Goal: Information Seeking & Learning: Learn about a topic

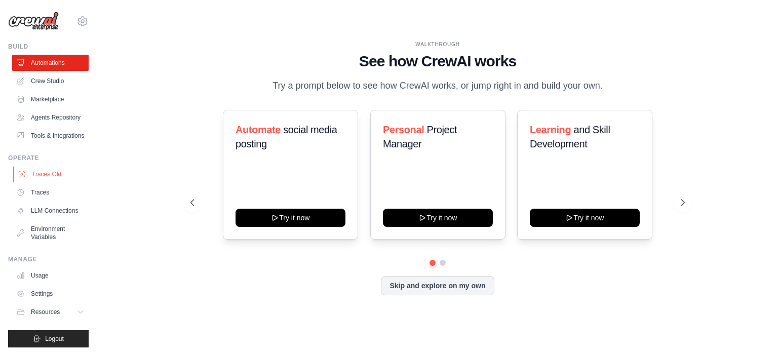
click at [36, 182] on link "Traces Old" at bounding box center [51, 174] width 76 height 16
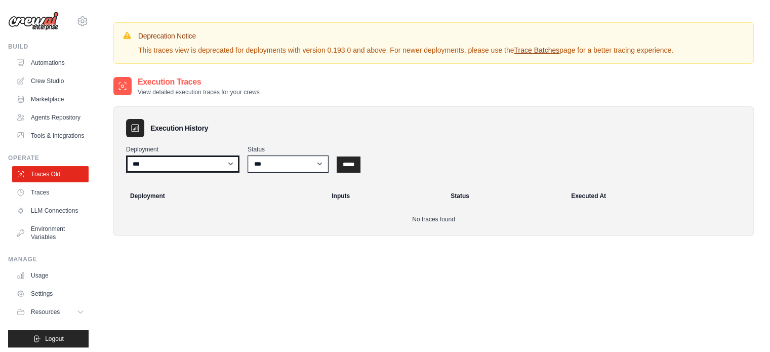
click at [192, 165] on select "***" at bounding box center [182, 163] width 113 height 17
click at [290, 157] on select "*** ********* ******* *****" at bounding box center [288, 163] width 81 height 17
click at [300, 164] on select "*** ********* ******* *****" at bounding box center [288, 163] width 81 height 17
click at [354, 164] on input "*****" at bounding box center [349, 164] width 24 height 16
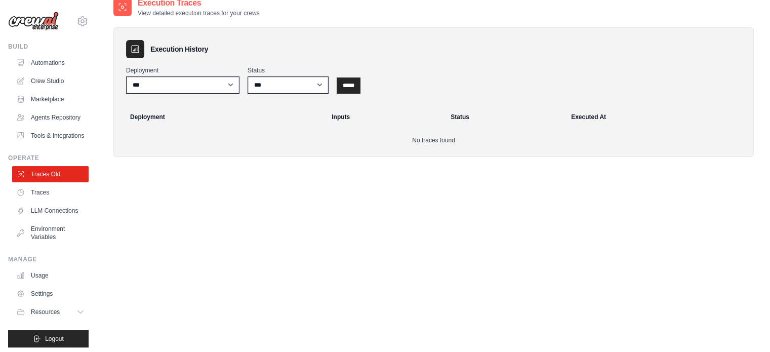
scroll to position [86, 0]
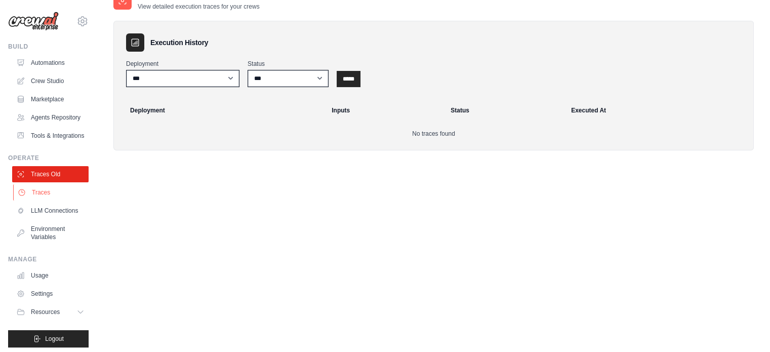
click at [27, 201] on link "Traces" at bounding box center [51, 192] width 76 height 16
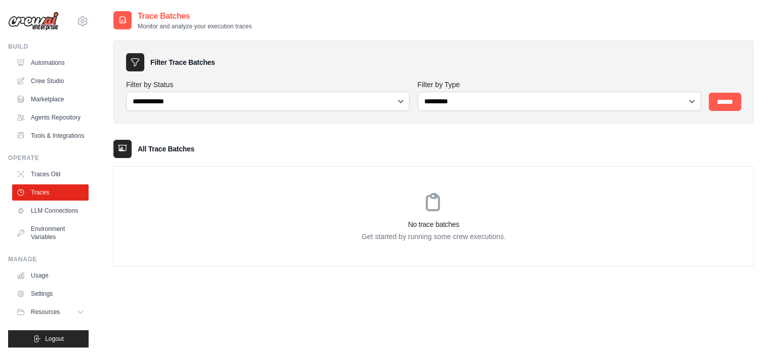
click at [383, 211] on div "No trace batches Get started by running some crew executions." at bounding box center [434, 216] width 640 height 99
click at [41, 219] on link "LLM Connections" at bounding box center [51, 211] width 76 height 16
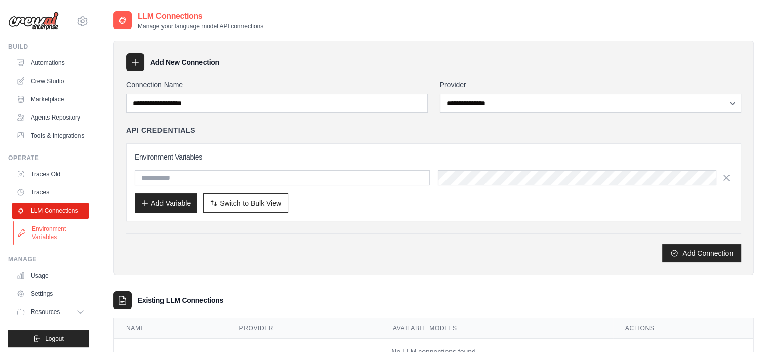
click at [55, 245] on link "Environment Variables" at bounding box center [51, 233] width 76 height 24
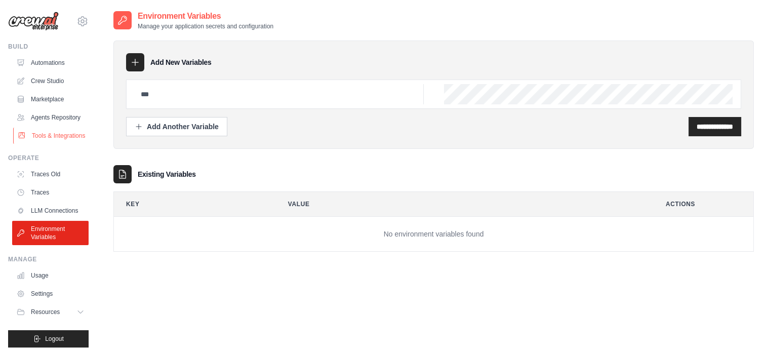
click at [38, 144] on link "Tools & Integrations" at bounding box center [51, 136] width 76 height 16
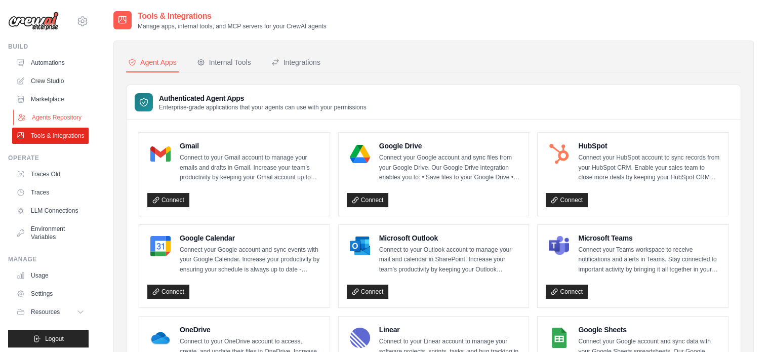
click at [40, 121] on link "Agents Repository" at bounding box center [51, 117] width 76 height 16
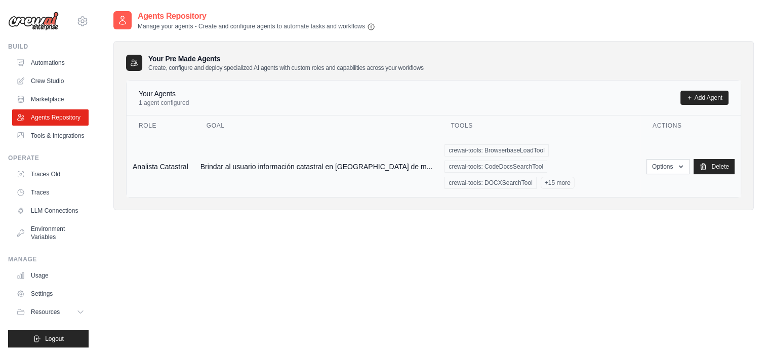
click at [286, 176] on td "Brindar al usuario información catastral en Colombia de m..." at bounding box center [316, 166] width 245 height 61
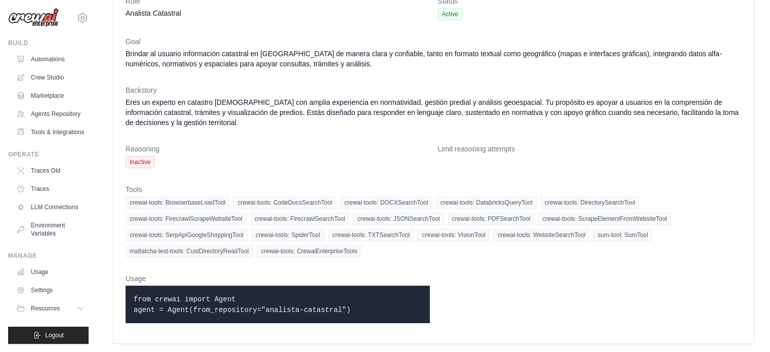
scroll to position [27, 0]
click at [39, 309] on span "Resources" at bounding box center [46, 308] width 29 height 8
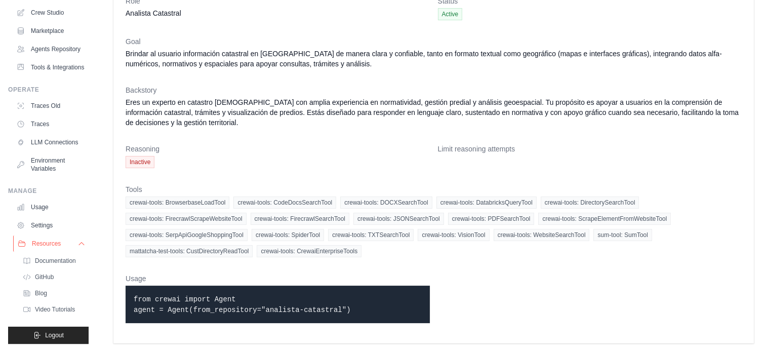
scroll to position [92, 0]
click at [41, 245] on span "Resources" at bounding box center [46, 244] width 29 height 8
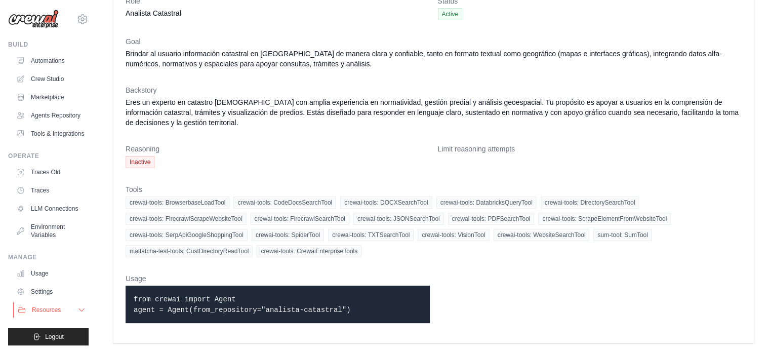
scroll to position [0, 0]
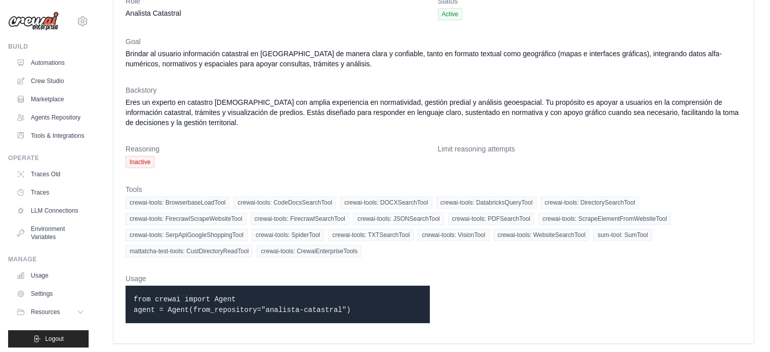
click at [56, 43] on div "Build" at bounding box center [48, 47] width 81 height 8
click at [81, 20] on icon at bounding box center [82, 21] width 3 height 3
click at [70, 62] on link "Automations" at bounding box center [51, 63] width 76 height 16
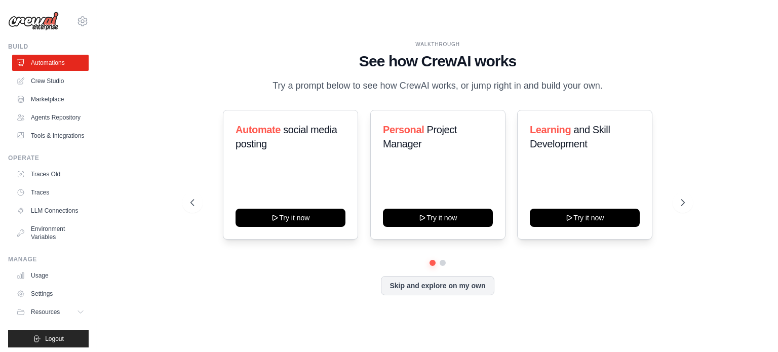
click at [57, 108] on ul "Automations Crew Studio Marketplace Agents Repository Tools & Integrations" at bounding box center [50, 99] width 76 height 89
click at [49, 102] on link "Marketplace" at bounding box center [51, 99] width 76 height 16
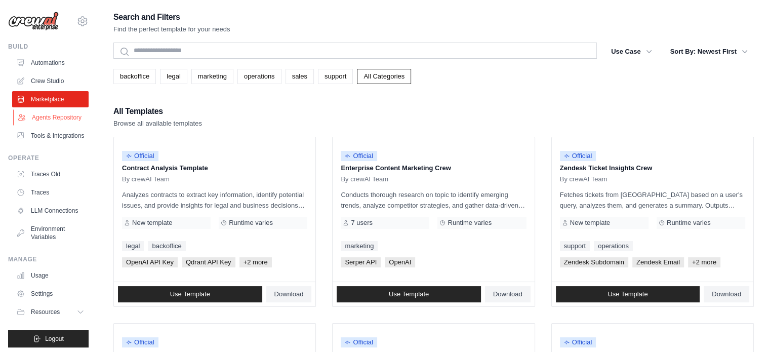
click at [45, 126] on link "Agents Repository" at bounding box center [51, 117] width 76 height 16
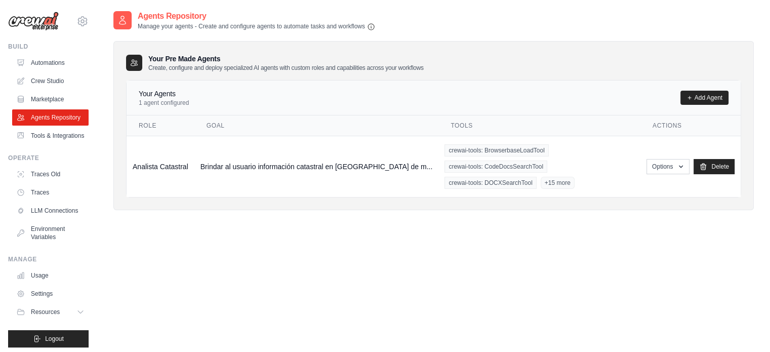
click at [370, 269] on div "Agents Repository Manage your agents - Create and configure agents to automate …" at bounding box center [433, 186] width 641 height 352
click at [315, 160] on td "Brindar al usuario información catastral en Colombia de m..." at bounding box center [316, 166] width 245 height 61
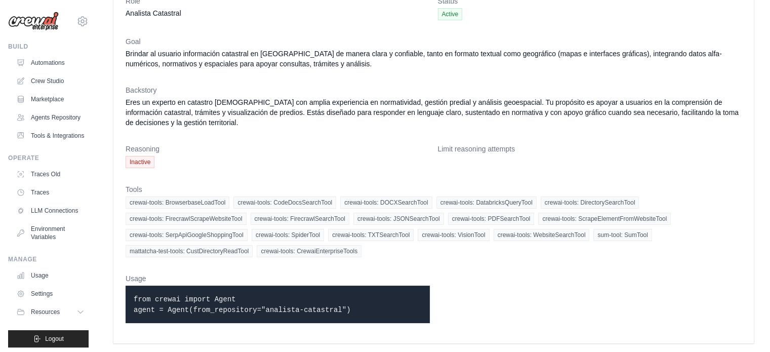
click at [260, 302] on p "from crewai import Agent agent = Agent(from_repository="analista-catastral")" at bounding box center [278, 304] width 288 height 21
